Goal: Register for event/course

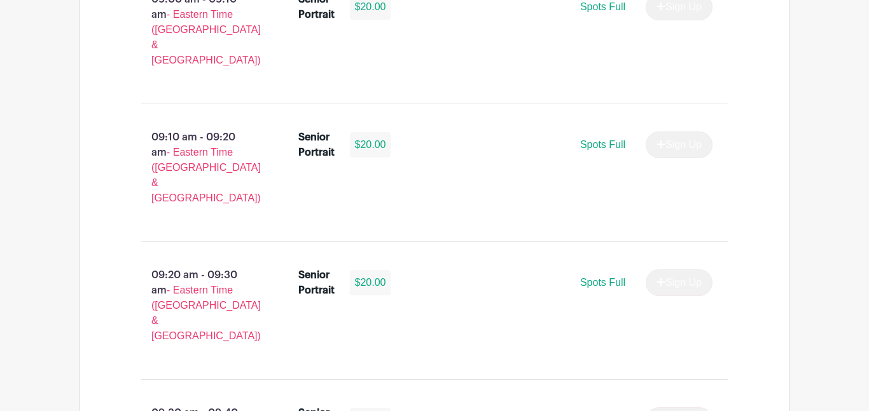
scroll to position [991, 0]
click at [605, 138] on span "Spots Full" at bounding box center [602, 143] width 45 height 11
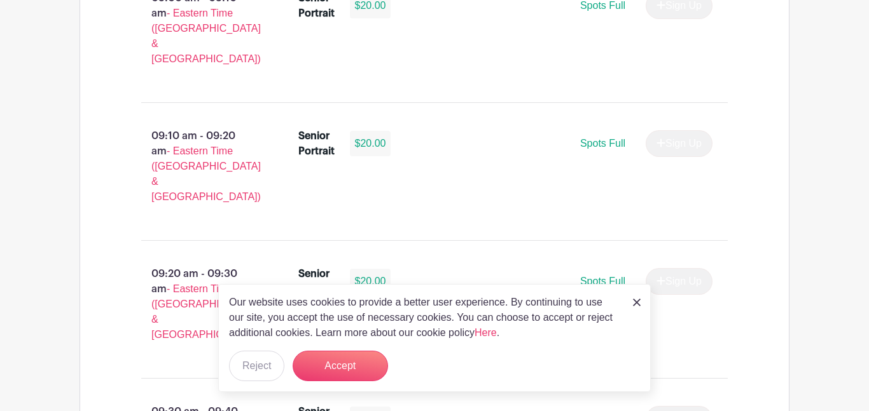
scroll to position [0, 0]
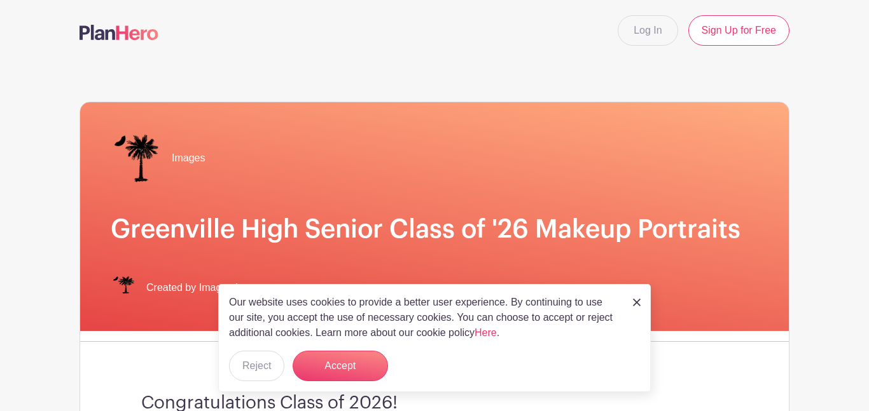
click at [633, 301] on img at bounding box center [637, 303] width 8 height 8
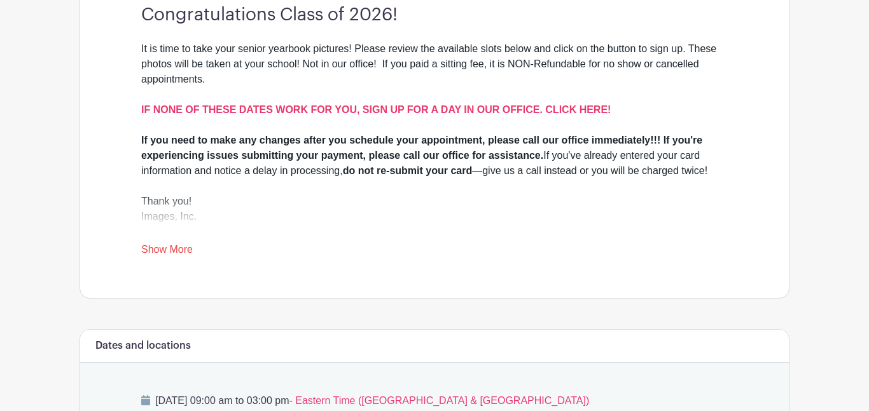
scroll to position [389, 0]
click at [169, 252] on link "Show More" at bounding box center [167, 252] width 52 height 16
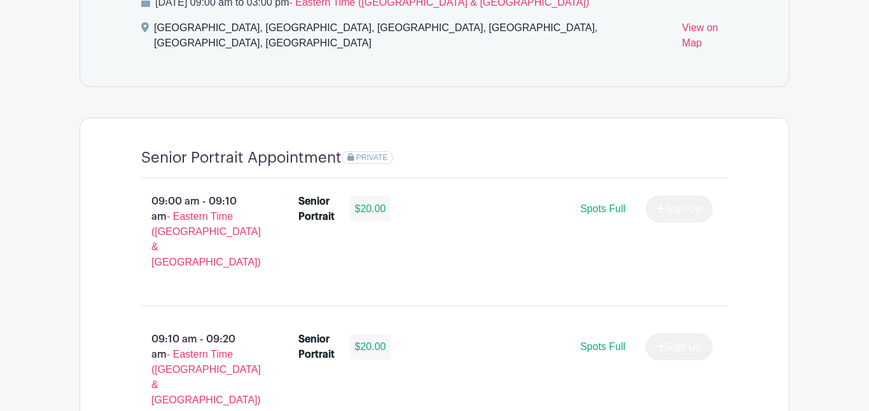
scroll to position [807, 0]
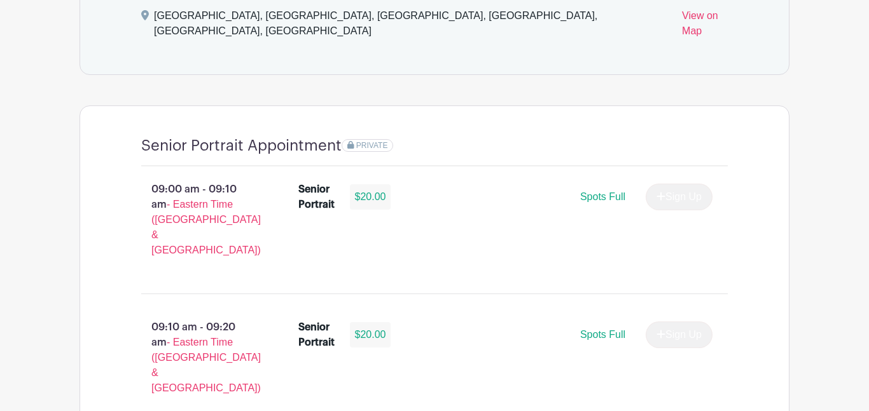
click at [349, 196] on div "Senior Portrait $20.00" at bounding box center [350, 197] width 104 height 31
click at [586, 191] on span "Spots Full" at bounding box center [602, 196] width 45 height 11
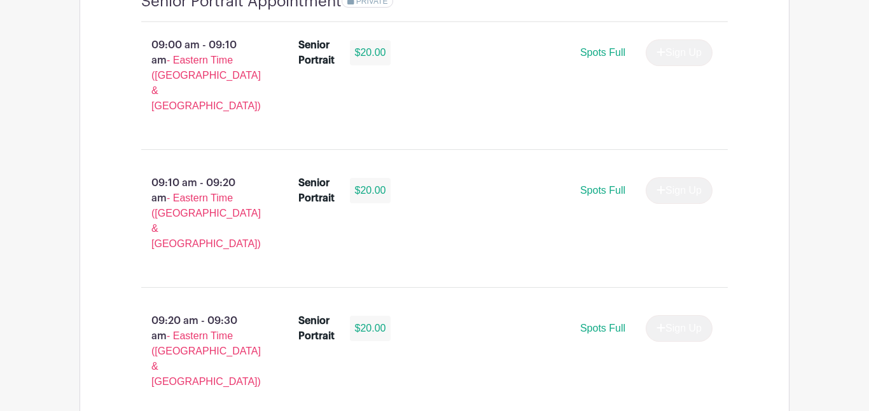
scroll to position [955, 0]
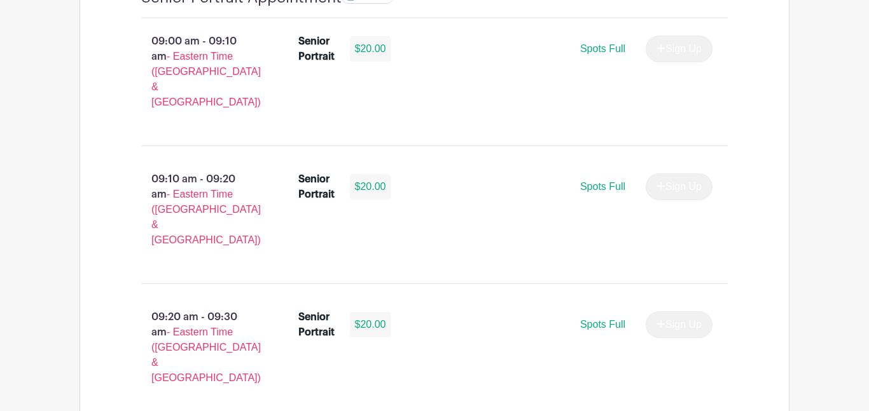
click at [596, 197] on div "09:10 am - 09:20 am - Eastern Time (US & Canada) Senior Portrait $20.00 Spots F…" at bounding box center [434, 214] width 647 height 117
click at [600, 312] on div "Spots Full Sign Up" at bounding box center [556, 325] width 311 height 27
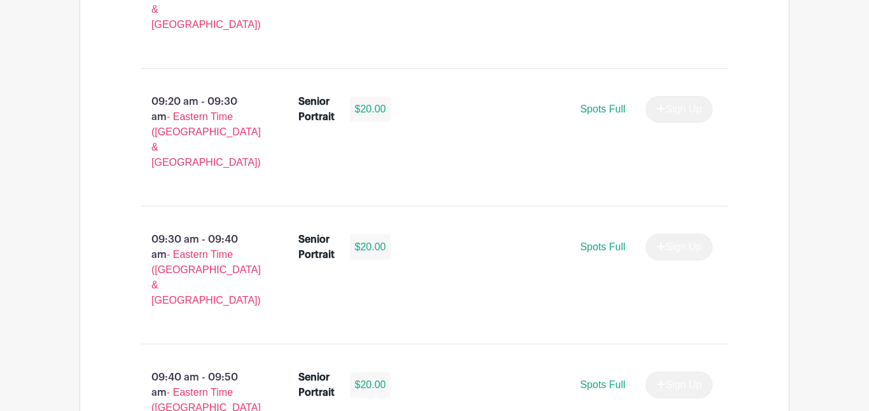
click at [600, 372] on div "Spots Full Sign Up" at bounding box center [556, 385] width 311 height 27
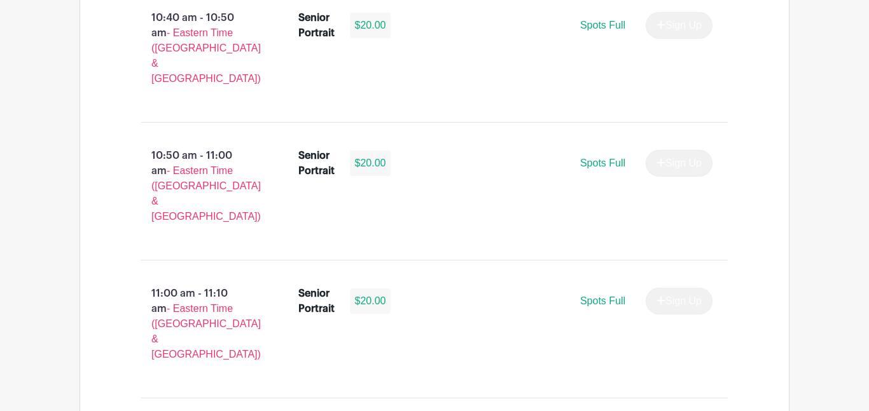
scroll to position [2367, 0]
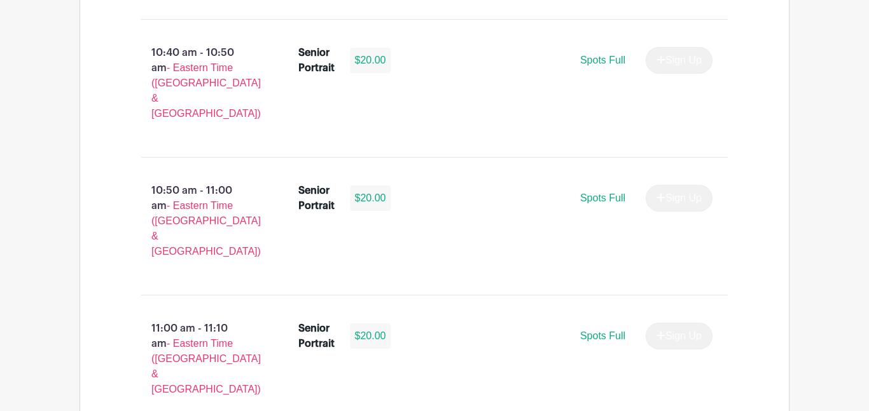
scroll to position [2336, 0]
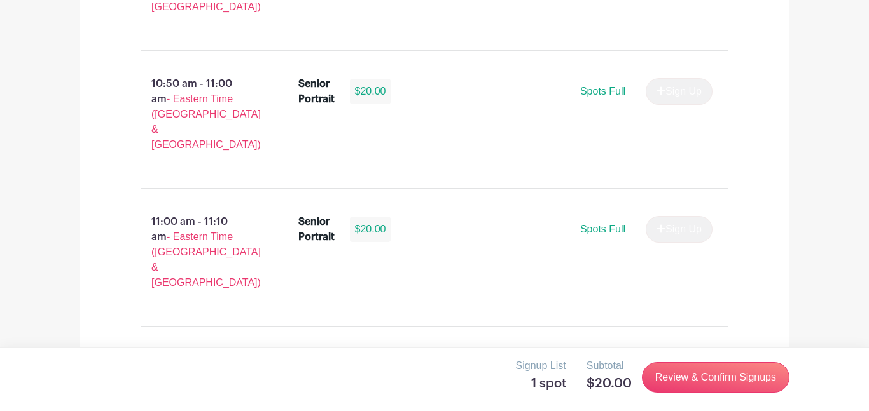
scroll to position [2436, 0]
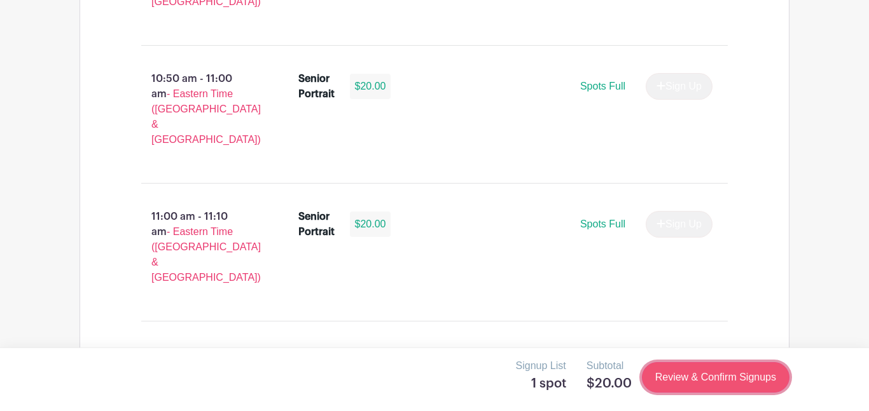
click at [693, 391] on link "Review & Confirm Signups" at bounding box center [716, 378] width 148 height 31
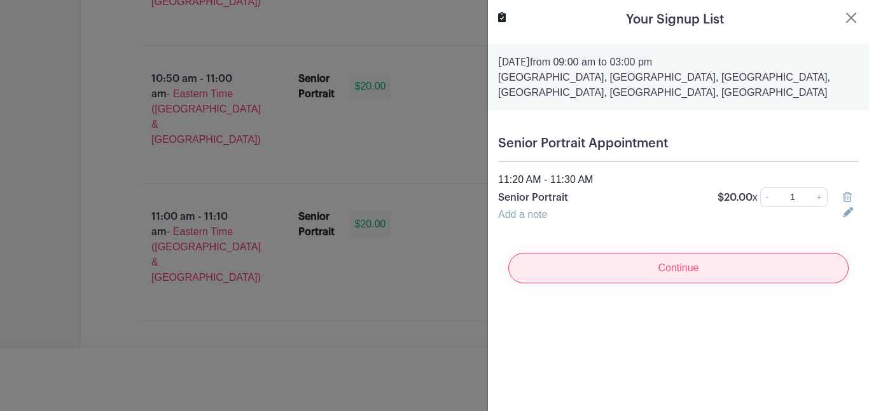
click at [670, 276] on input "Continue" at bounding box center [678, 268] width 340 height 31
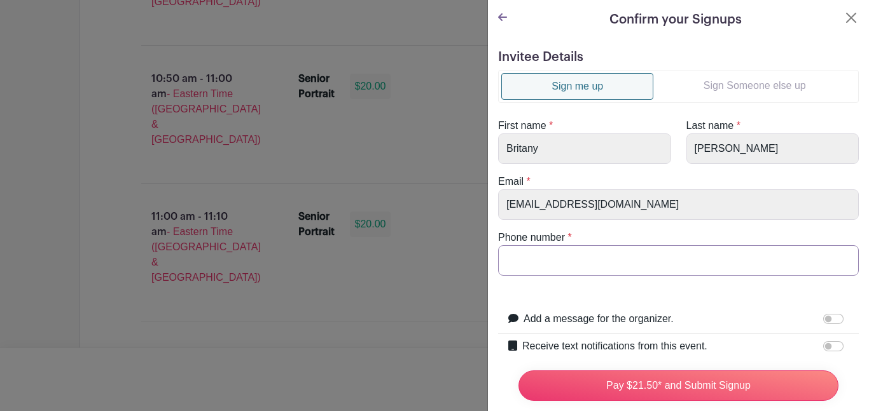
click at [629, 266] on input "Phone number" at bounding box center [678, 261] width 361 height 31
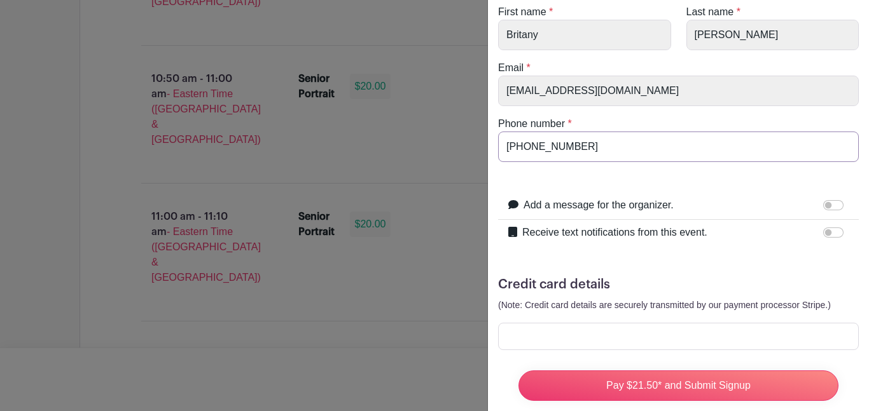
scroll to position [134, 0]
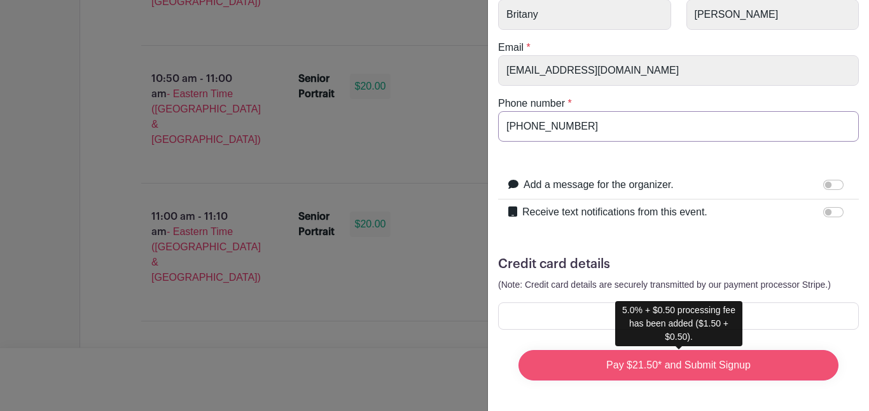
type input "864-735-5529"
click at [702, 378] on input "Pay $21.50* and Submit Signup" at bounding box center [678, 365] width 320 height 31
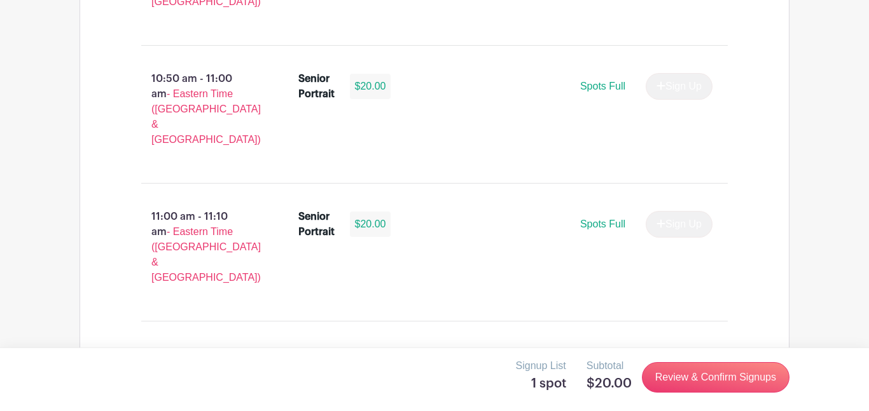
click at [448, 241] on div at bounding box center [434, 205] width 869 height 411
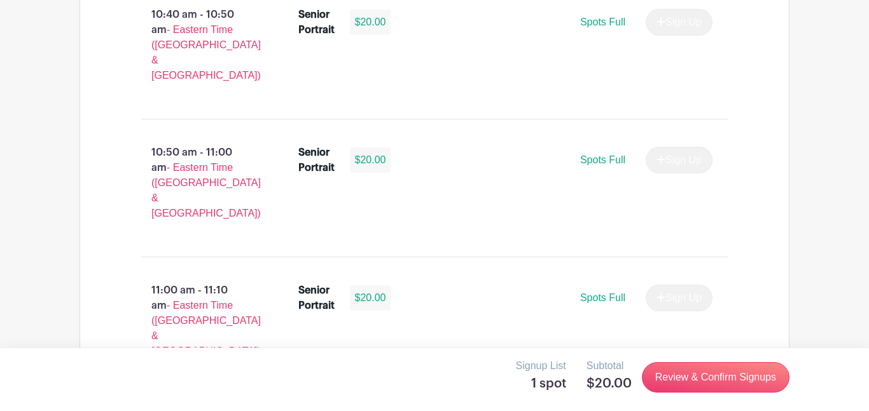
scroll to position [2359, 0]
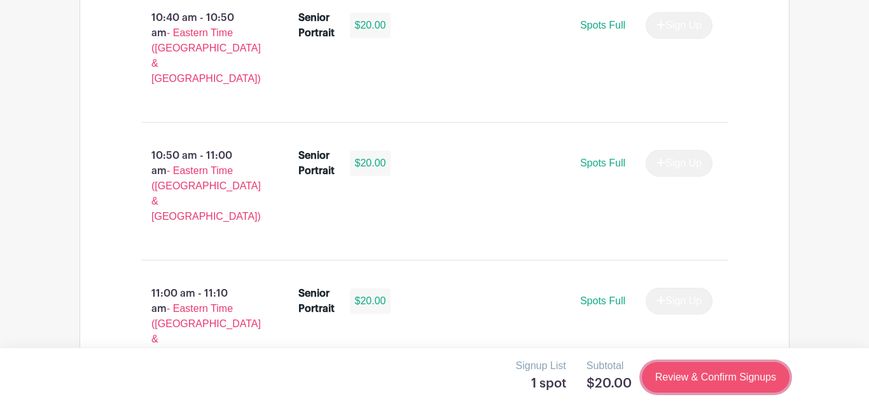
click at [693, 372] on link "Review & Confirm Signups" at bounding box center [716, 378] width 148 height 31
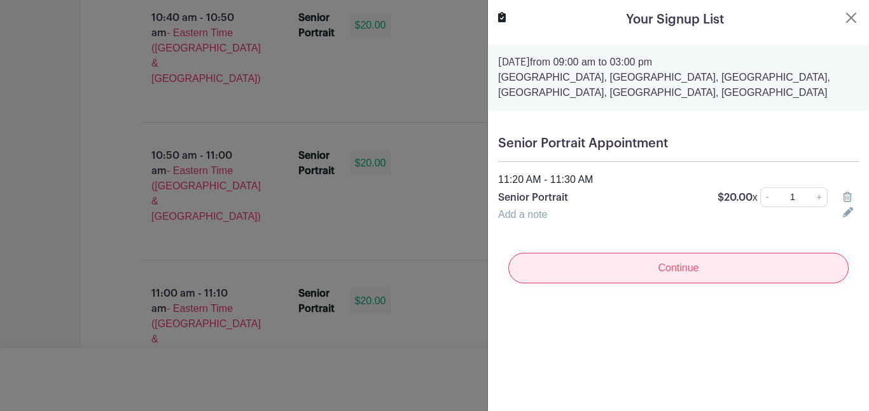
click at [670, 269] on input "Continue" at bounding box center [678, 268] width 340 height 31
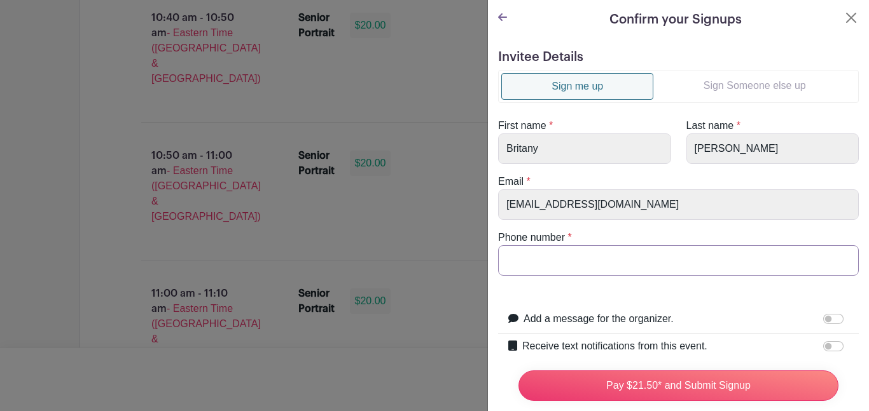
click at [670, 269] on input "Phone number" at bounding box center [678, 261] width 361 height 31
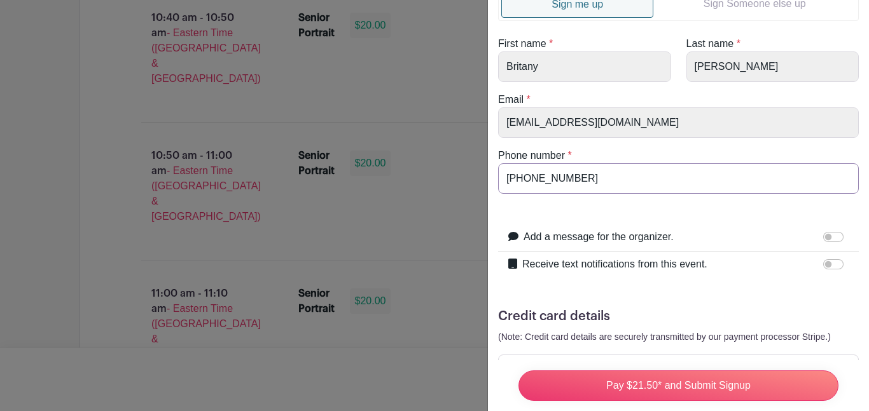
scroll to position [134, 0]
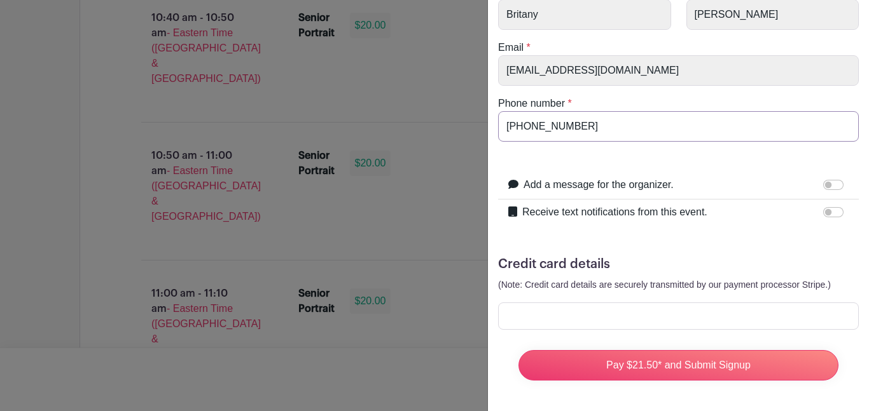
type input "864-735-5529"
click at [655, 324] on div at bounding box center [678, 316] width 361 height 27
click at [678, 160] on form "Invitee Details Sign me up Sign Someone else up First name * Britany Last name …" at bounding box center [678, 153] width 361 height 476
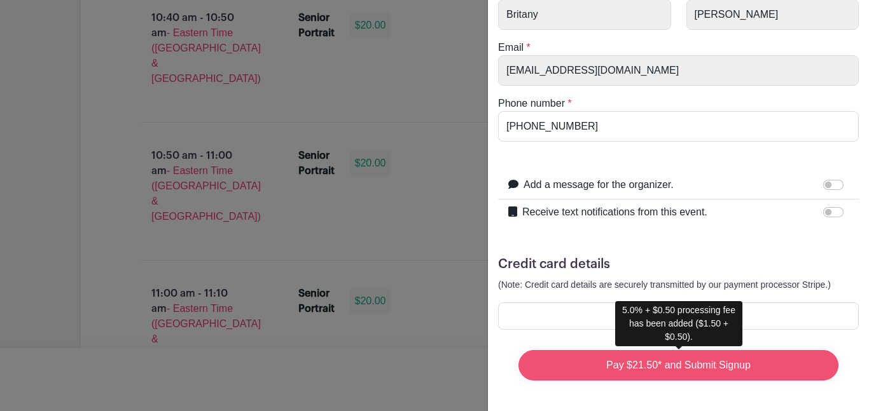
click at [588, 371] on input "Pay $21.50* and Submit Signup" at bounding box center [678, 365] width 320 height 31
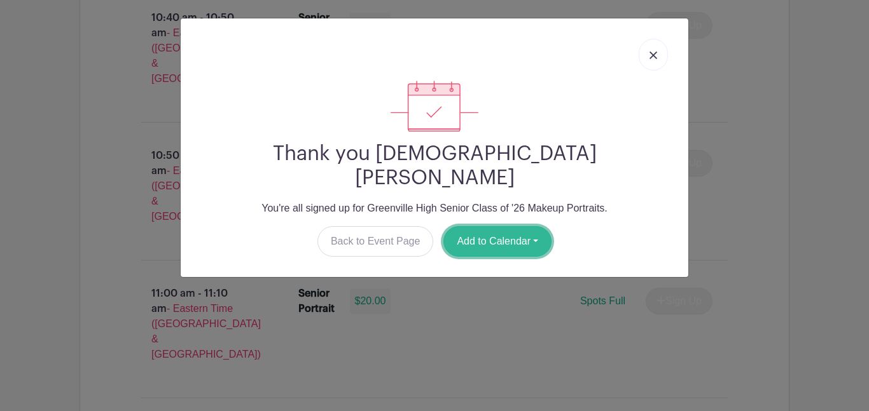
click at [502, 226] on button "Add to Calendar" at bounding box center [497, 241] width 108 height 31
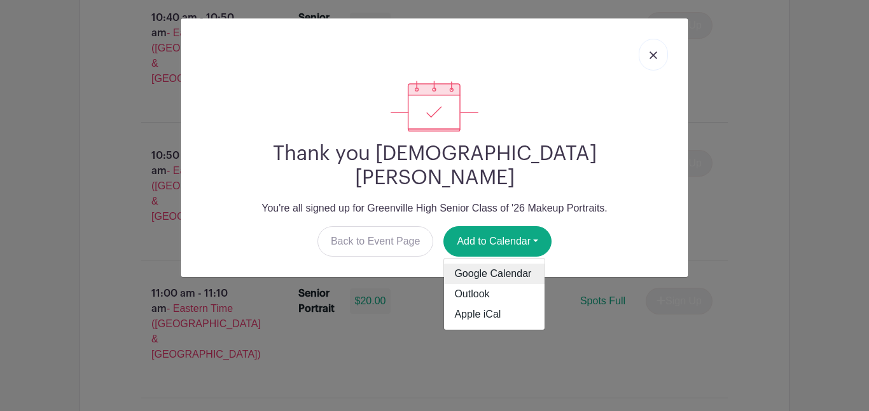
click at [486, 264] on link "Google Calendar" at bounding box center [494, 274] width 100 height 20
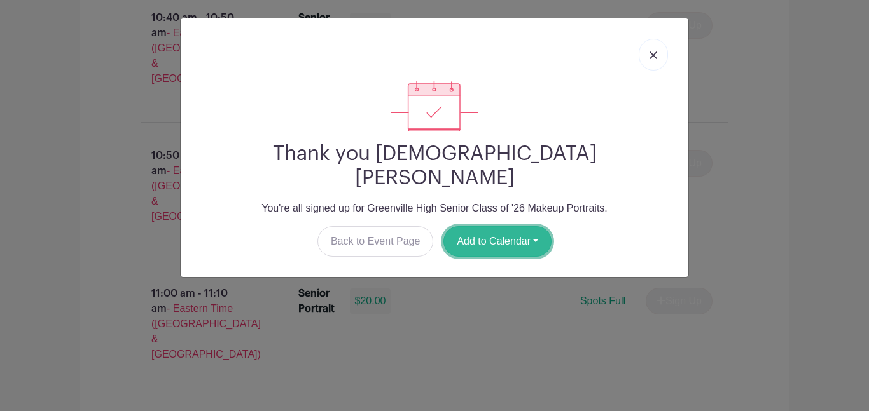
click at [483, 226] on button "Add to Calendar" at bounding box center [497, 241] width 108 height 31
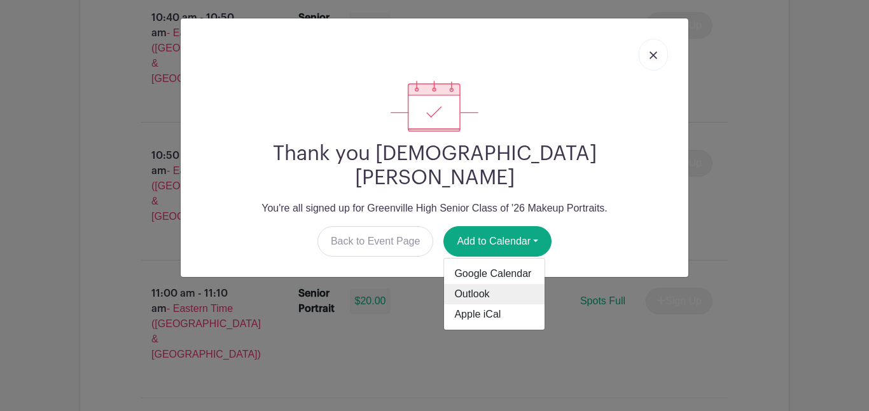
click at [488, 284] on link "Outlook" at bounding box center [494, 294] width 100 height 20
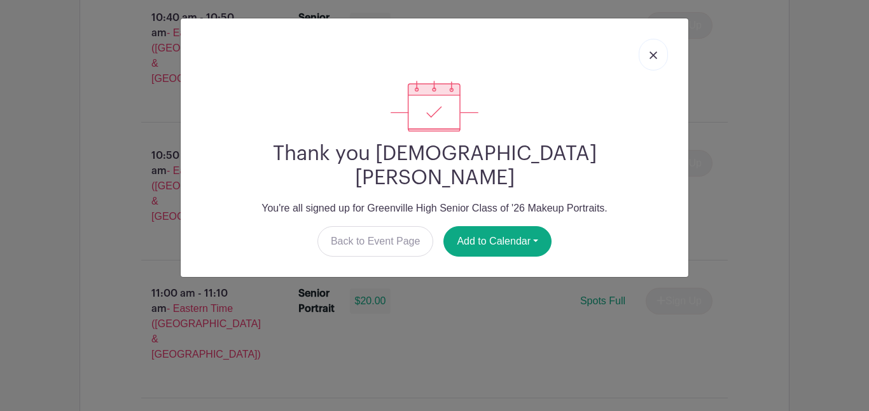
click at [660, 63] on link at bounding box center [653, 55] width 29 height 32
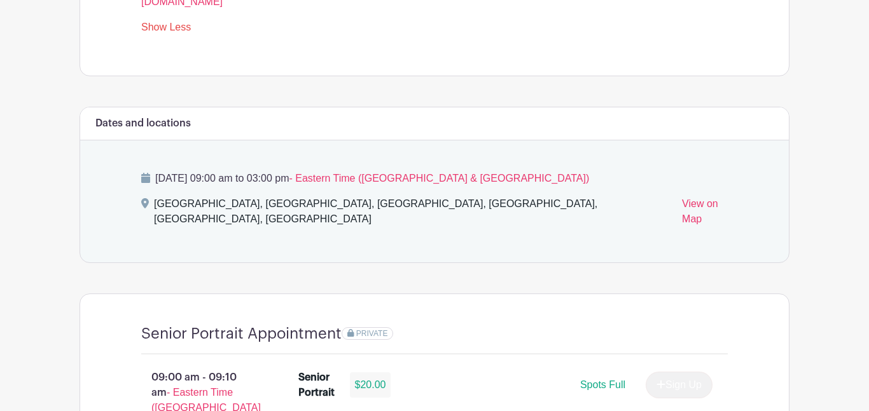
scroll to position [0, 0]
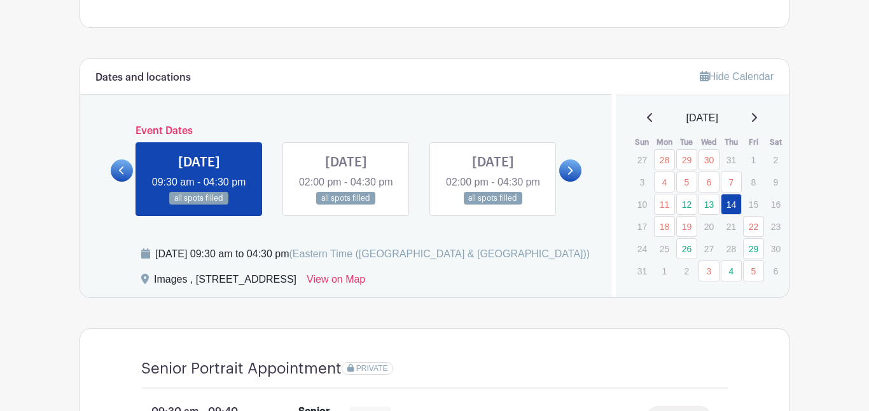
scroll to position [628, 0]
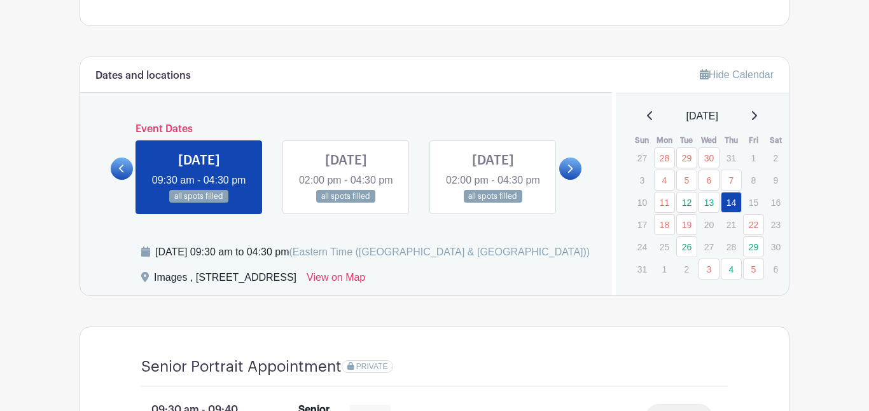
click at [561, 180] on link at bounding box center [570, 169] width 22 height 22
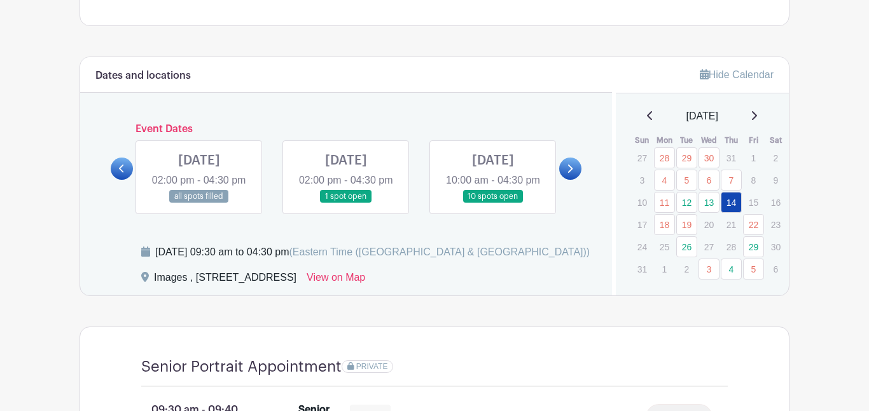
click at [346, 204] on link at bounding box center [346, 204] width 0 height 0
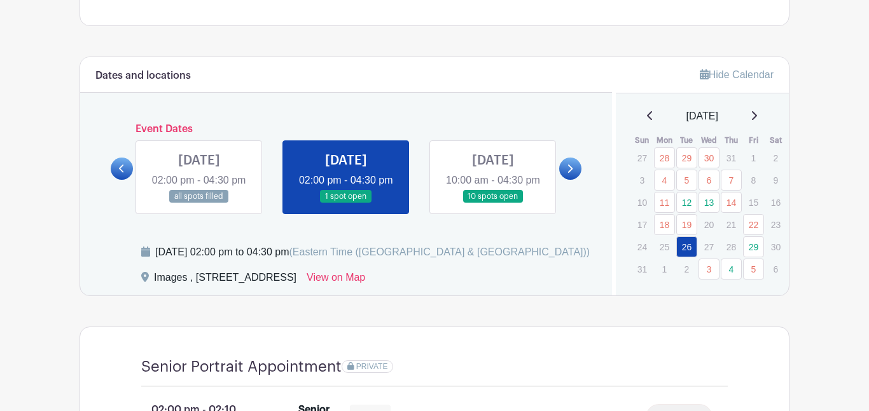
click at [199, 204] on link at bounding box center [199, 204] width 0 height 0
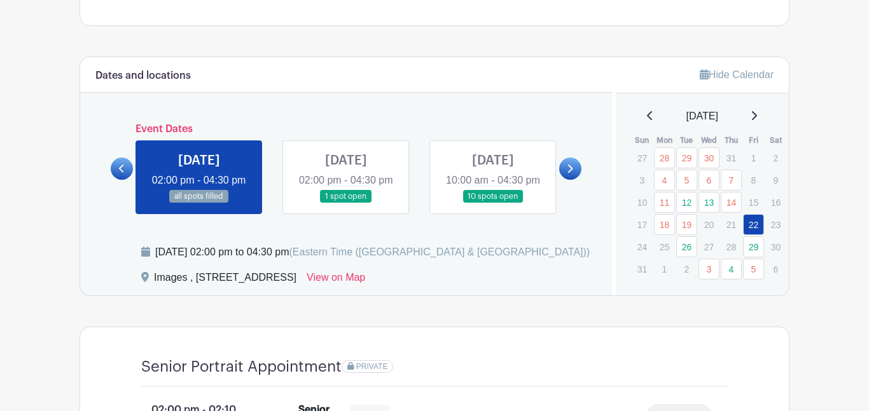
click at [564, 180] on link at bounding box center [570, 169] width 22 height 22
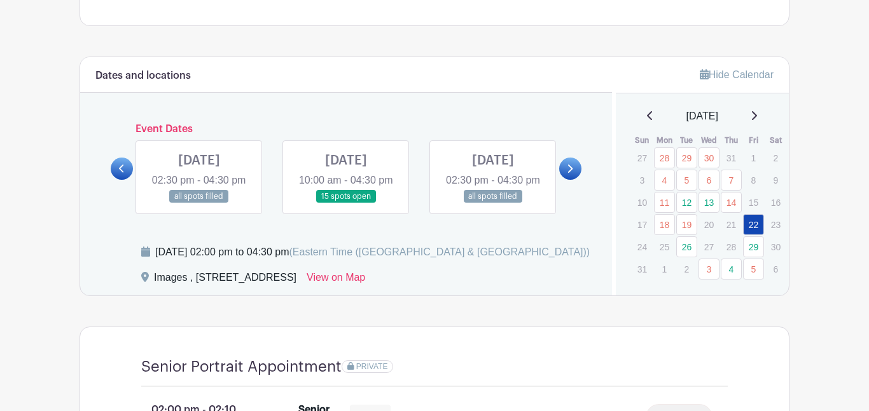
click at [564, 180] on link at bounding box center [570, 169] width 22 height 22
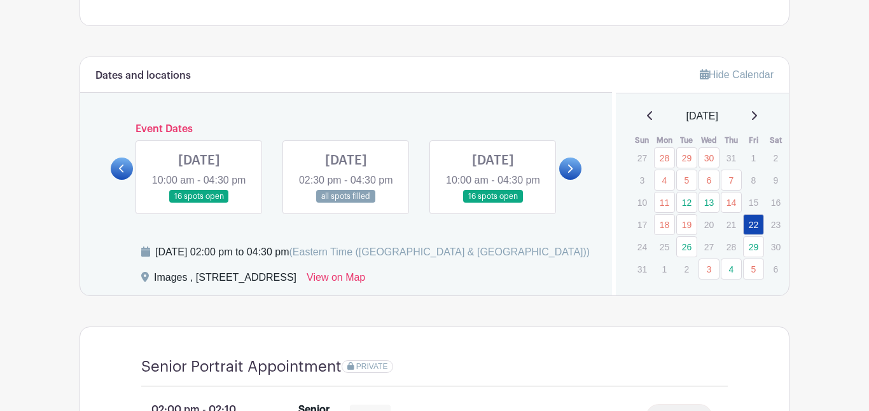
click at [112, 180] on link at bounding box center [122, 169] width 22 height 22
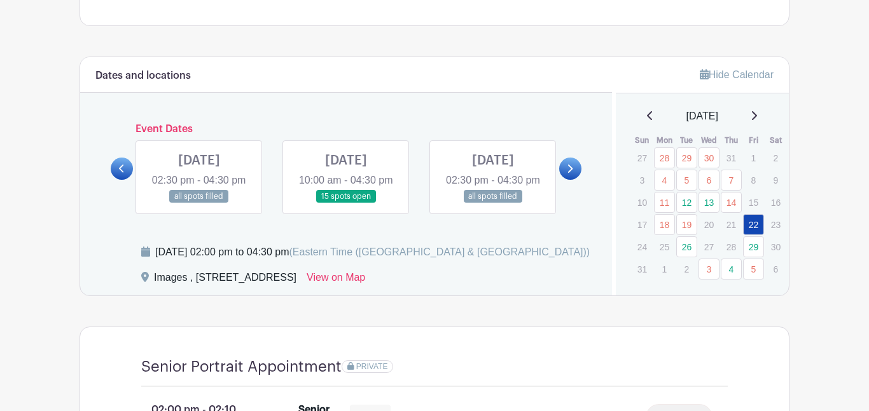
click at [112, 180] on link at bounding box center [122, 169] width 22 height 22
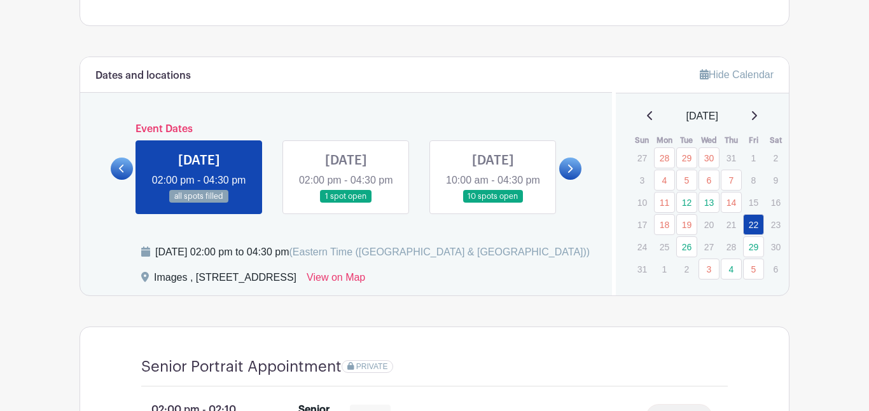
click at [118, 180] on link at bounding box center [122, 169] width 22 height 22
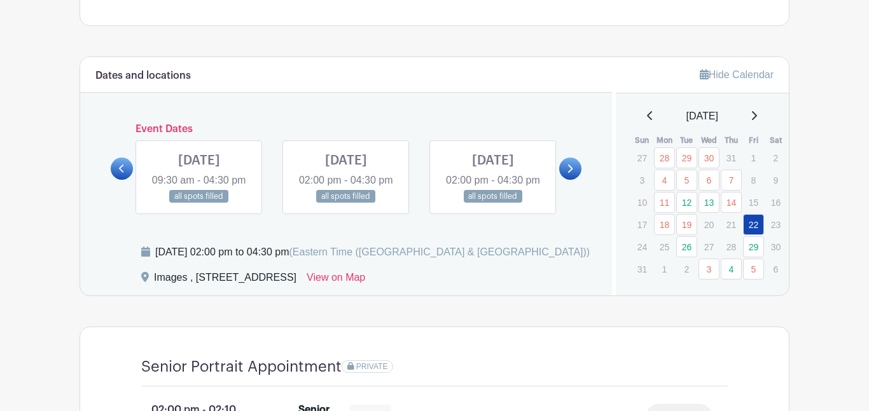
click at [572, 180] on link at bounding box center [570, 169] width 22 height 22
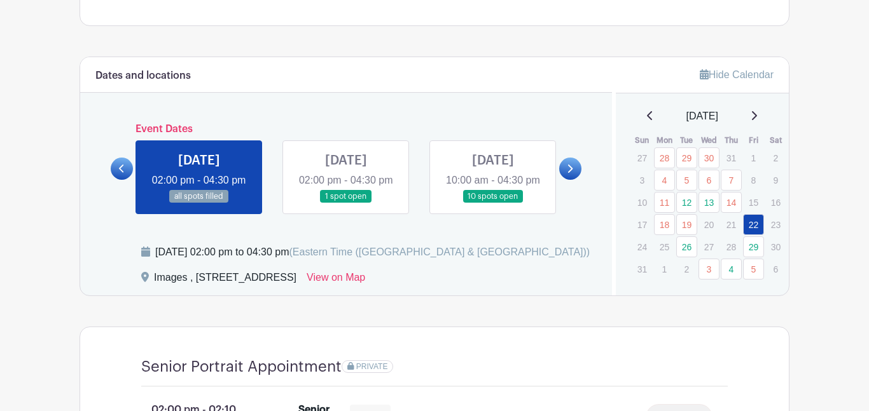
click at [199, 204] on link at bounding box center [199, 204] width 0 height 0
click at [346, 204] on link at bounding box center [346, 204] width 0 height 0
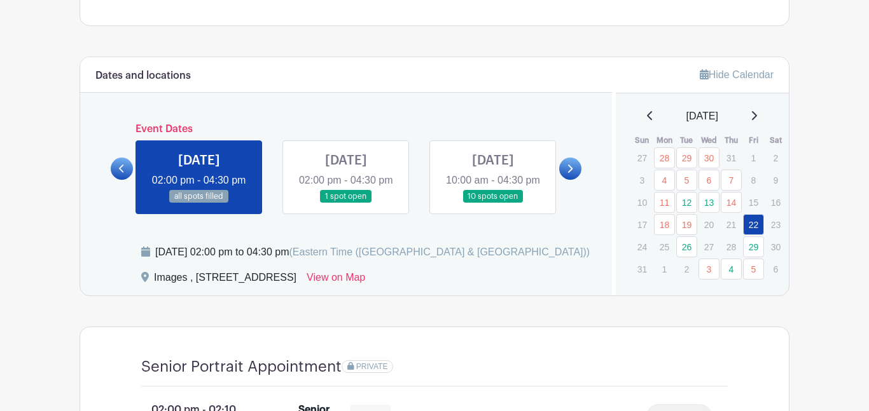
click at [346, 204] on link at bounding box center [346, 204] width 0 height 0
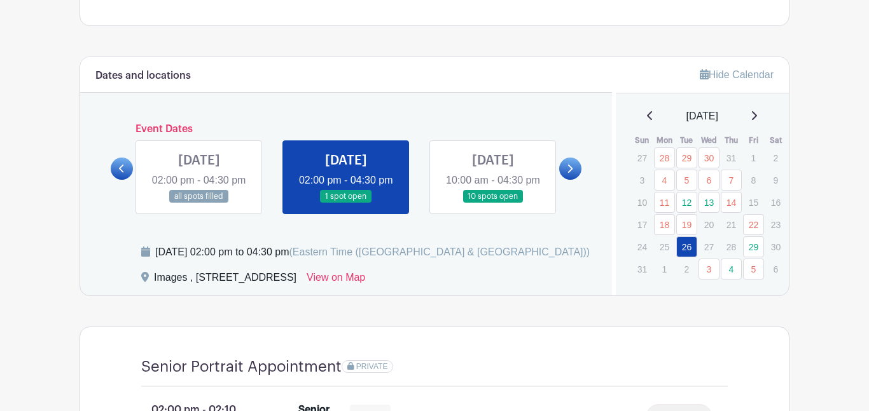
click at [346, 204] on link at bounding box center [346, 204] width 0 height 0
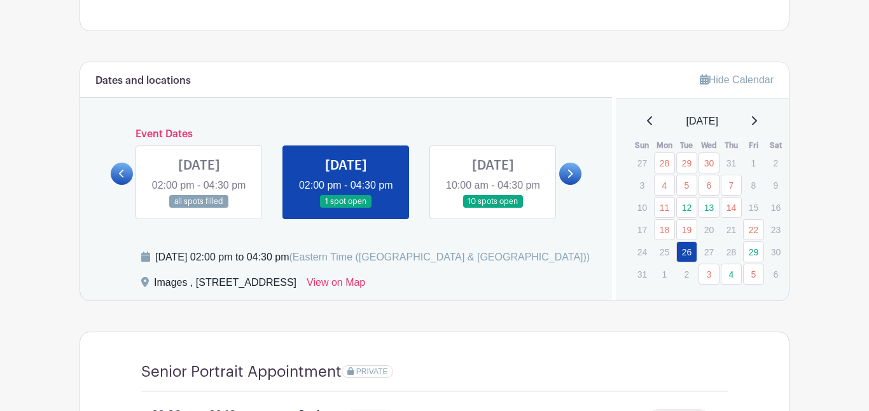
scroll to position [666, 0]
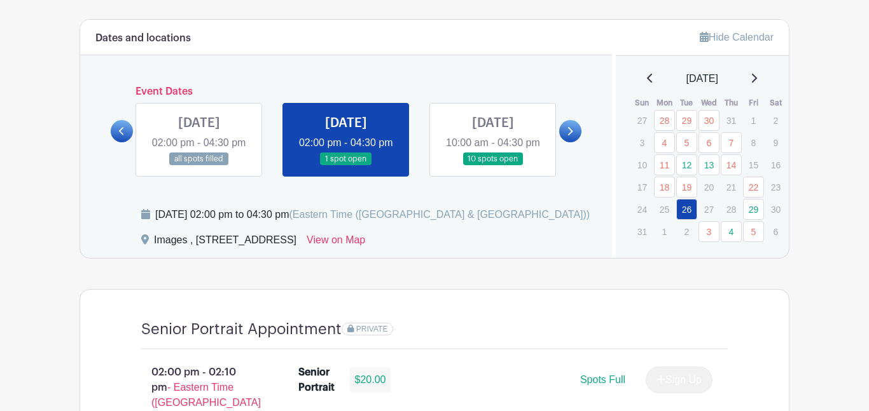
click at [493, 166] on link at bounding box center [493, 166] width 0 height 0
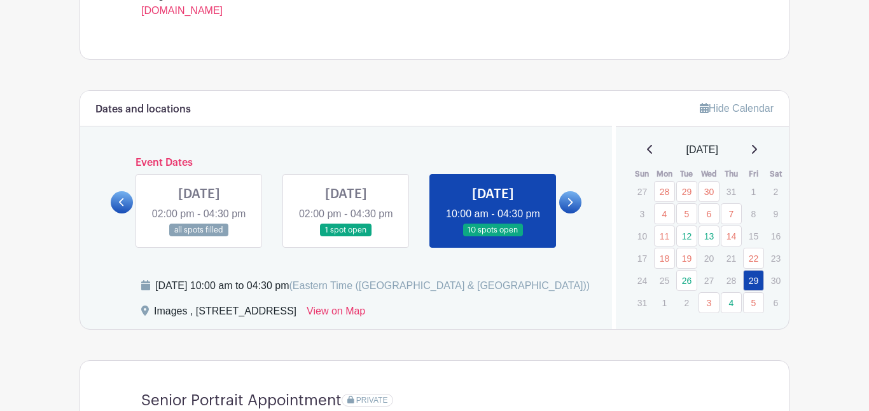
scroll to position [597, 0]
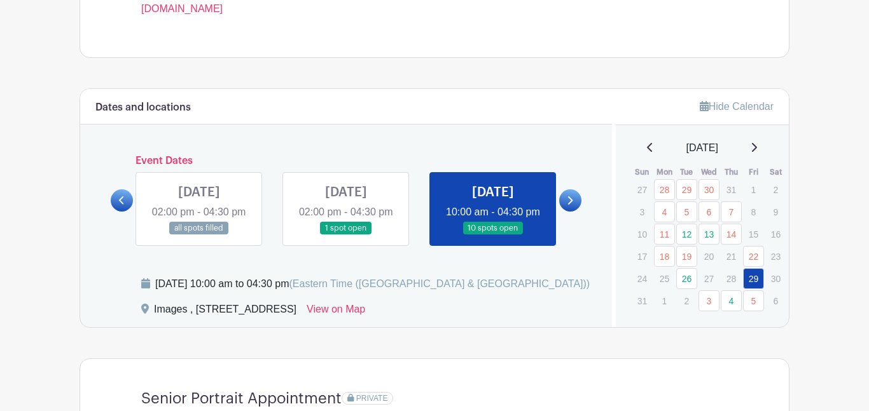
click at [493, 235] on link at bounding box center [493, 235] width 0 height 0
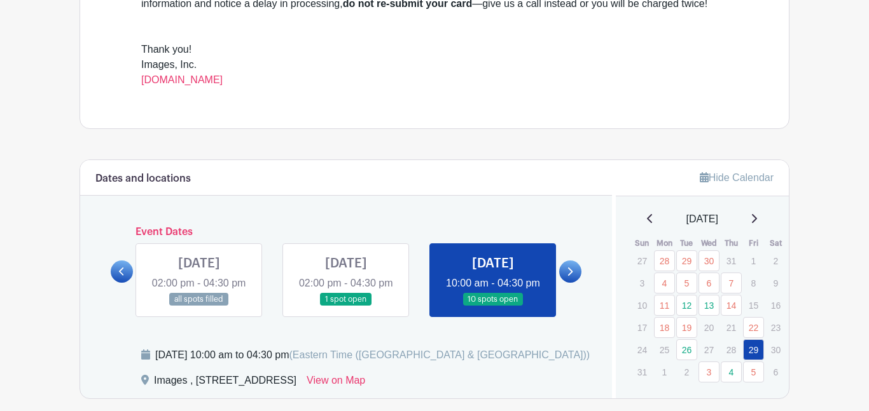
scroll to position [527, 0]
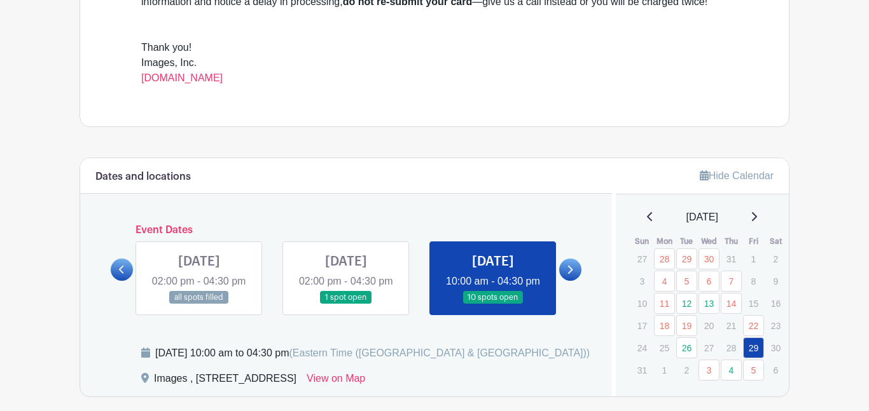
click at [118, 281] on link at bounding box center [122, 270] width 22 height 22
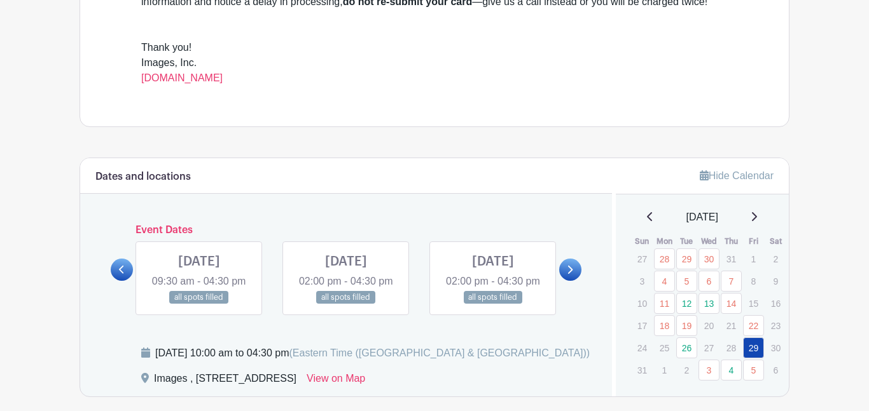
click at [118, 281] on link at bounding box center [122, 270] width 22 height 22
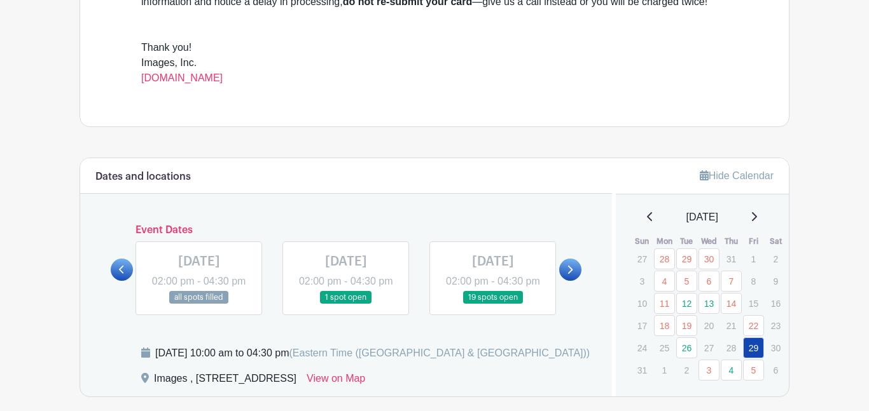
click at [493, 305] on link at bounding box center [493, 305] width 0 height 0
click at [705, 312] on link "13" at bounding box center [708, 303] width 21 height 21
click at [705, 307] on link "13" at bounding box center [708, 303] width 21 height 21
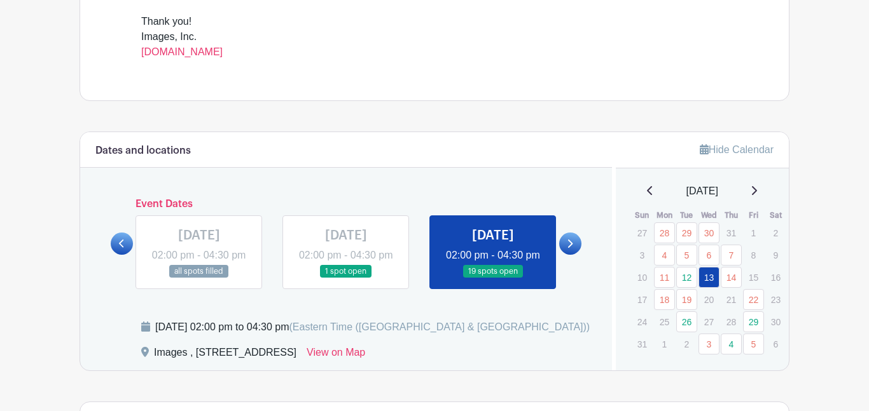
scroll to position [556, 0]
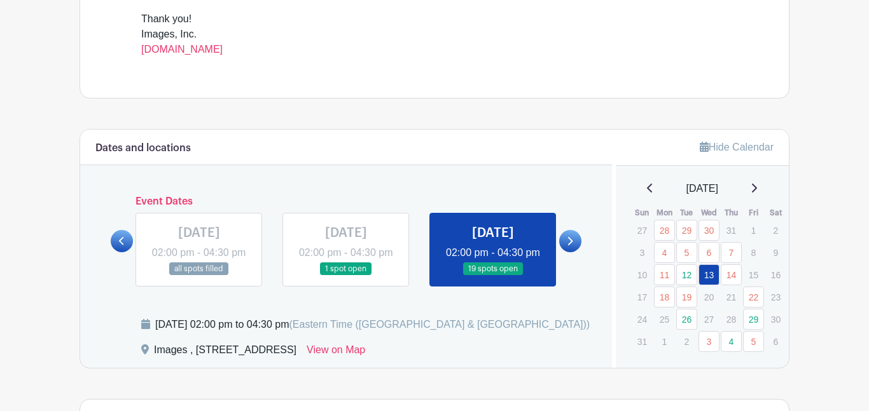
click at [571, 246] on icon at bounding box center [570, 241] width 5 height 8
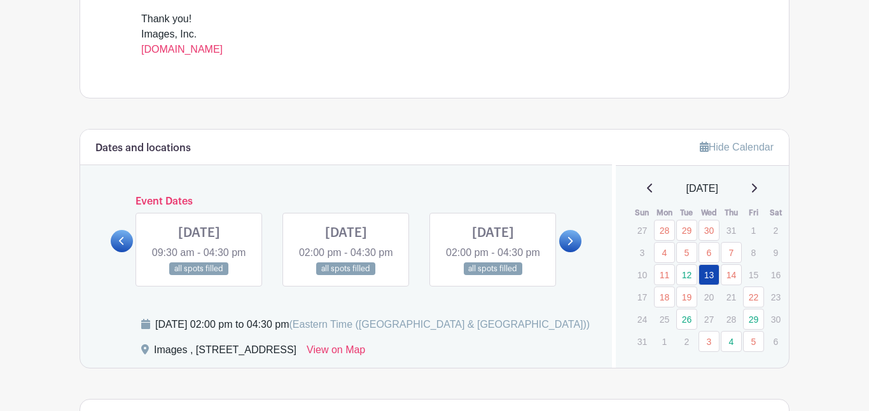
click at [346, 276] on link at bounding box center [346, 276] width 0 height 0
click at [569, 252] on link at bounding box center [570, 241] width 22 height 22
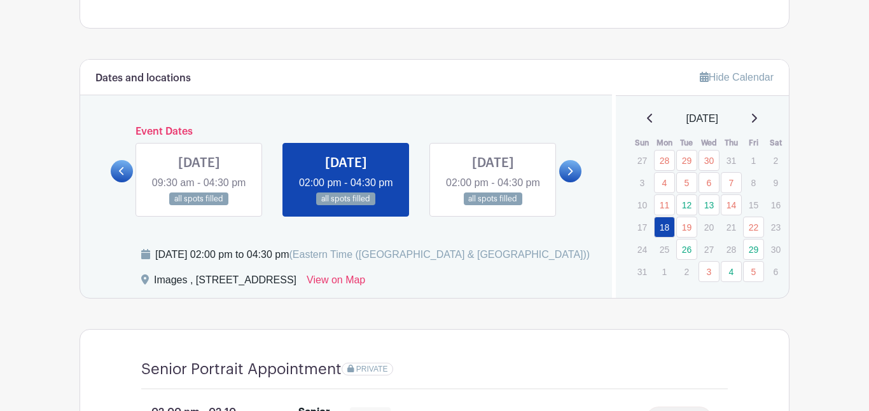
scroll to position [629, 0]
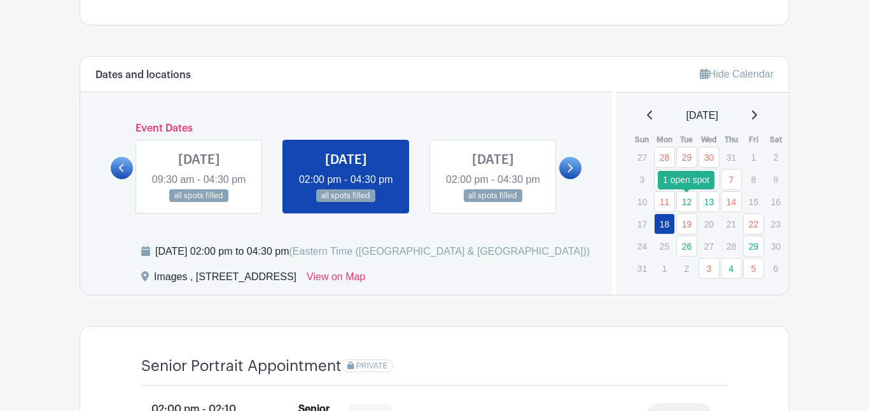
click at [688, 211] on link "12" at bounding box center [686, 201] width 21 height 21
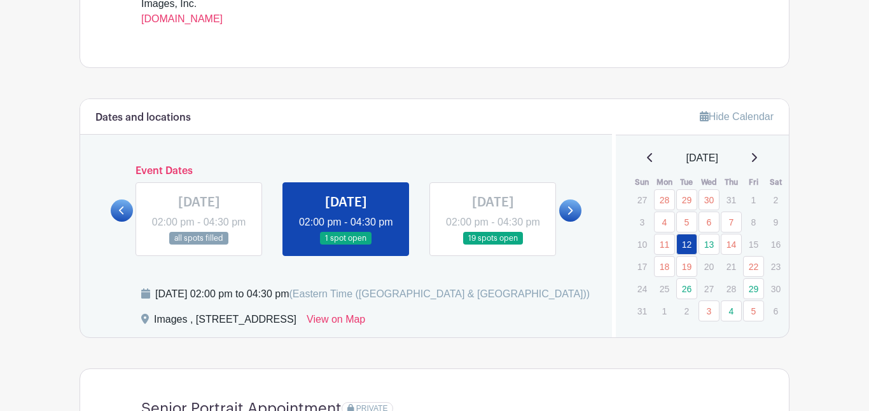
scroll to position [0, 0]
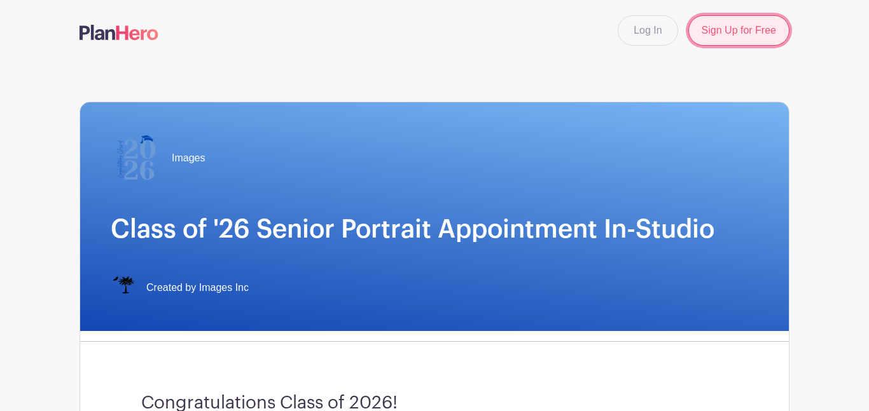
click at [721, 35] on link "Sign Up for Free" at bounding box center [738, 30] width 101 height 31
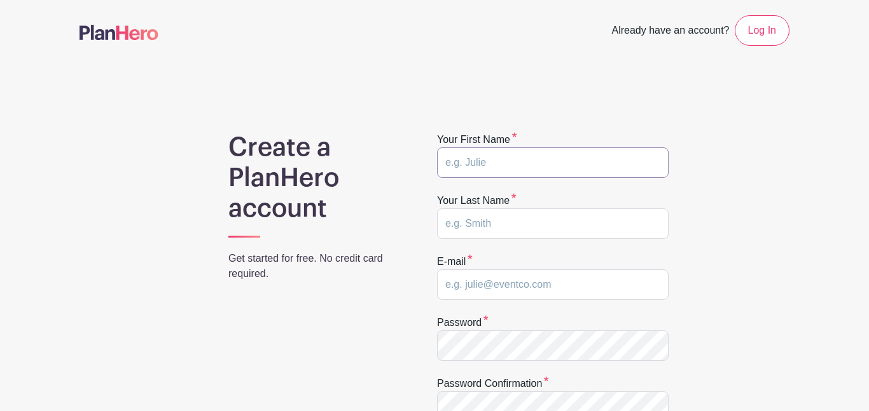
click at [496, 164] on input "text" at bounding box center [553, 163] width 232 height 31
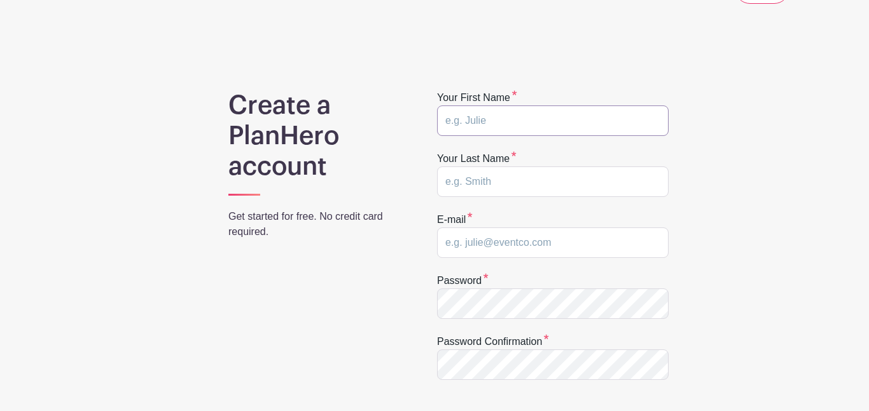
scroll to position [52, 0]
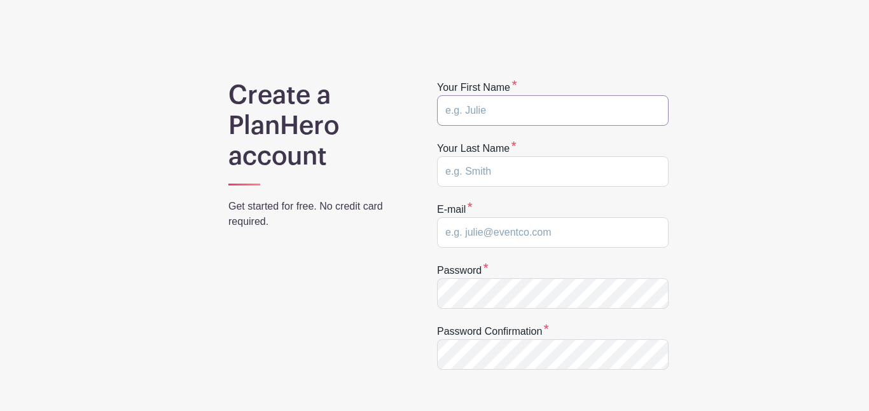
click at [514, 106] on input "text" at bounding box center [553, 110] width 232 height 31
type input "Britany"
type input "[PERSON_NAME]"
click at [513, 233] on input "[EMAIL_ADDRESS][DOMAIN_NAME]" at bounding box center [553, 233] width 232 height 31
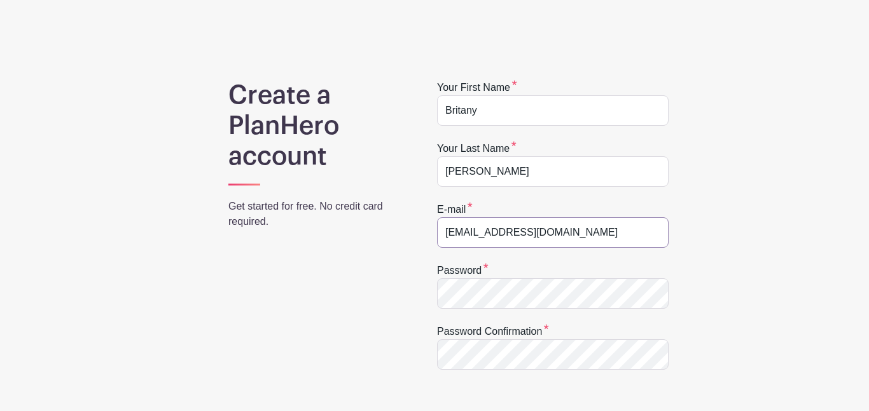
click at [513, 233] on input "[EMAIL_ADDRESS][DOMAIN_NAME]" at bounding box center [553, 233] width 232 height 31
type input "[EMAIL_ADDRESS][DOMAIN_NAME]"
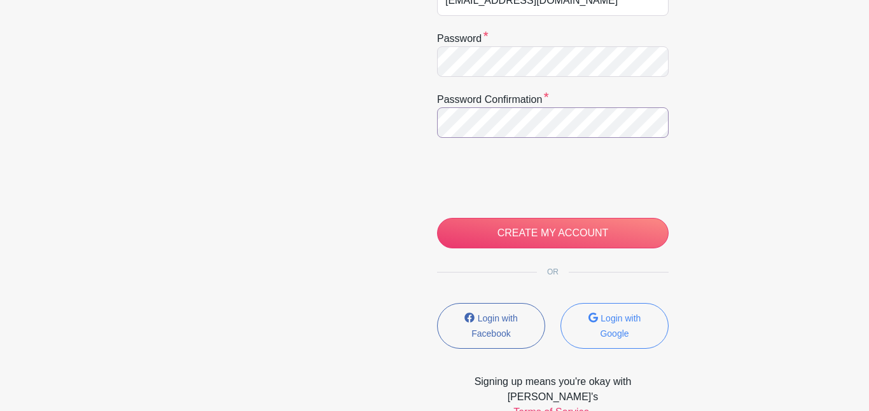
scroll to position [296, 0]
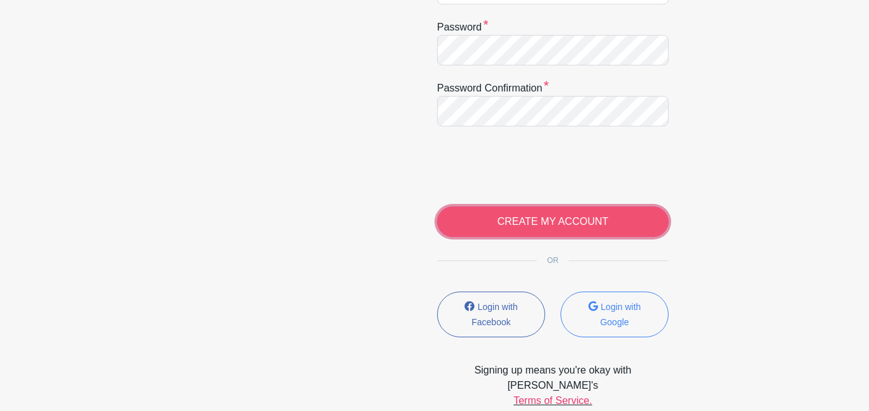
click at [480, 219] on input "CREATE MY ACCOUNT" at bounding box center [553, 222] width 232 height 31
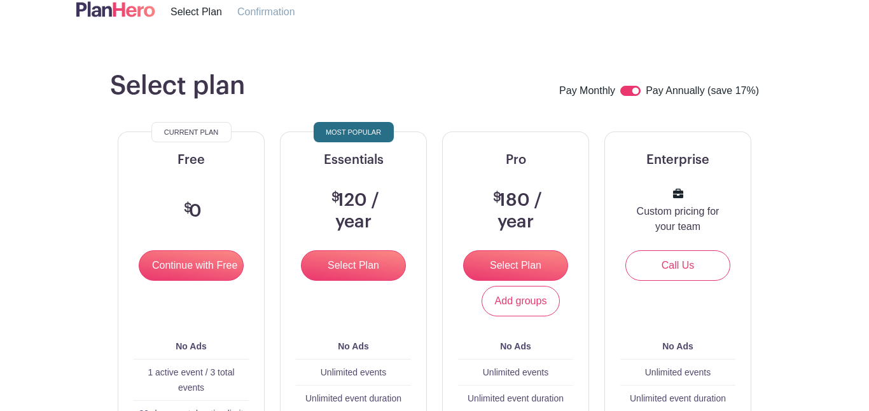
scroll to position [55, 0]
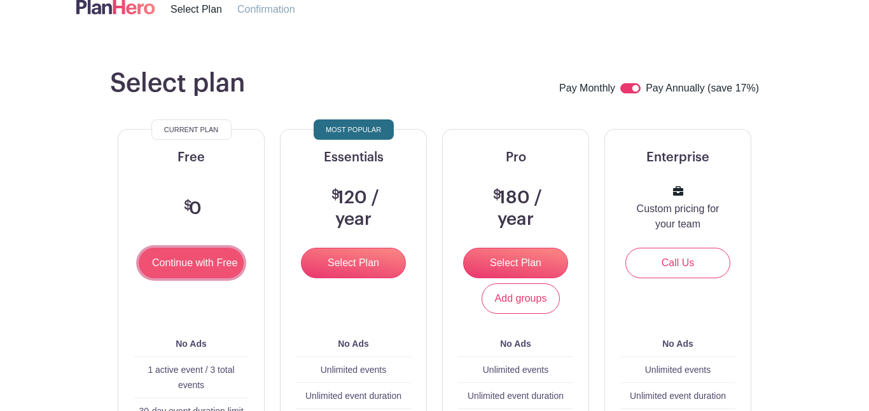
click at [169, 253] on input "Continue with Free" at bounding box center [191, 263] width 105 height 31
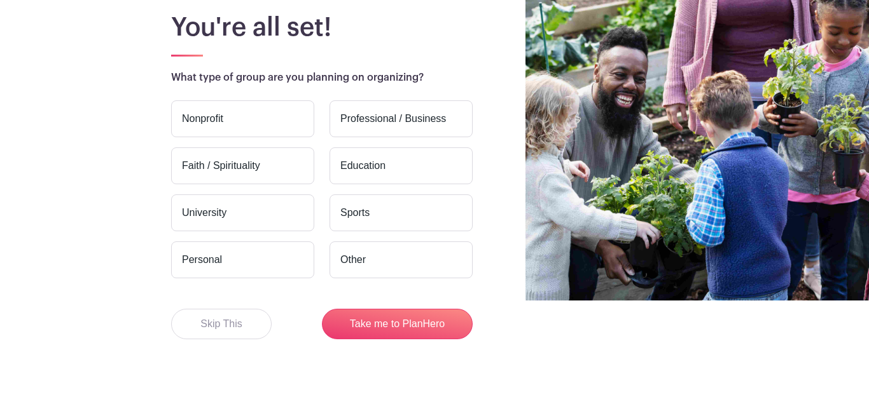
scroll to position [113, 0]
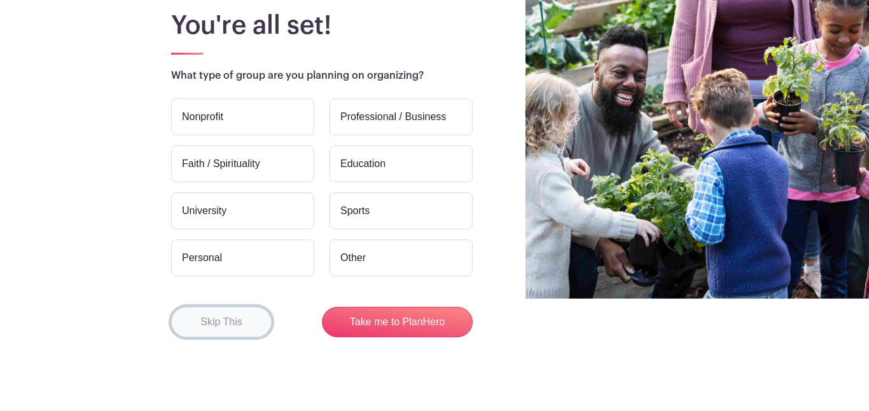
click at [237, 329] on button "Skip This" at bounding box center [221, 322] width 100 height 31
